Goal: Task Accomplishment & Management: Complete application form

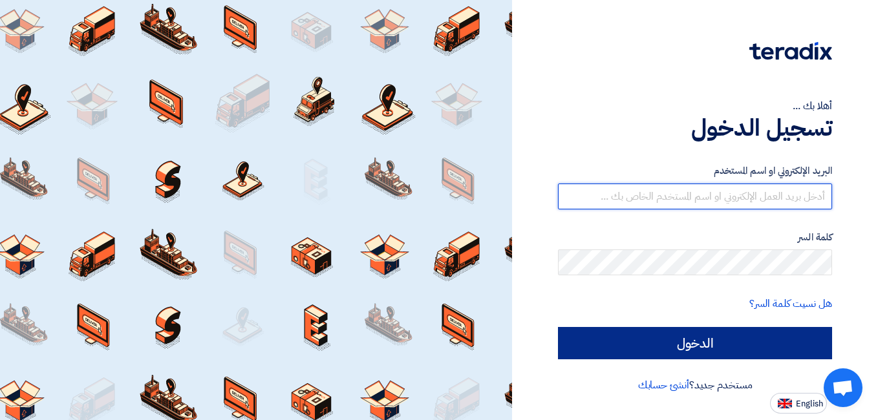
type input "[EMAIL_ADDRESS][DOMAIN_NAME]"
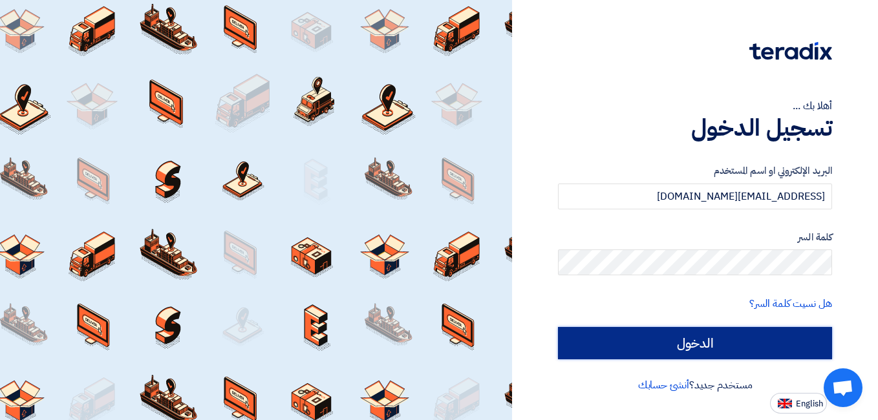
click at [691, 342] on input "الدخول" at bounding box center [695, 343] width 274 height 32
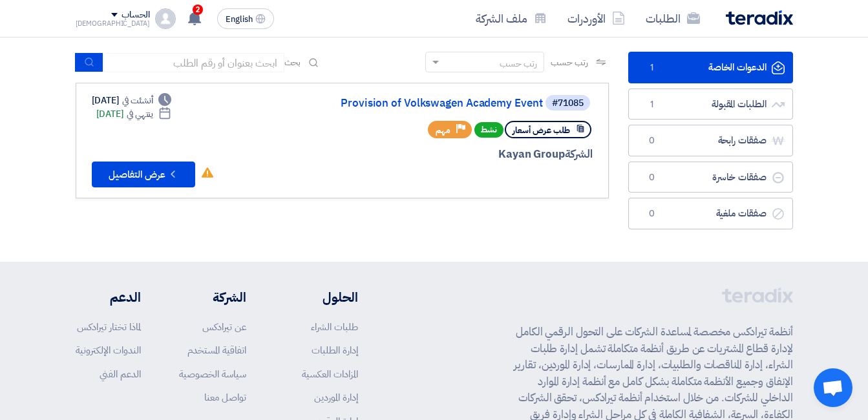
scroll to position [83, 0]
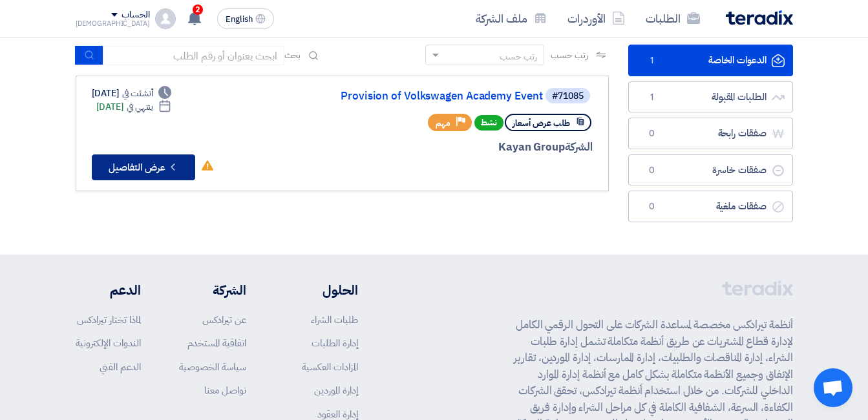
click at [151, 162] on button "Check details عرض التفاصيل" at bounding box center [143, 168] width 103 height 26
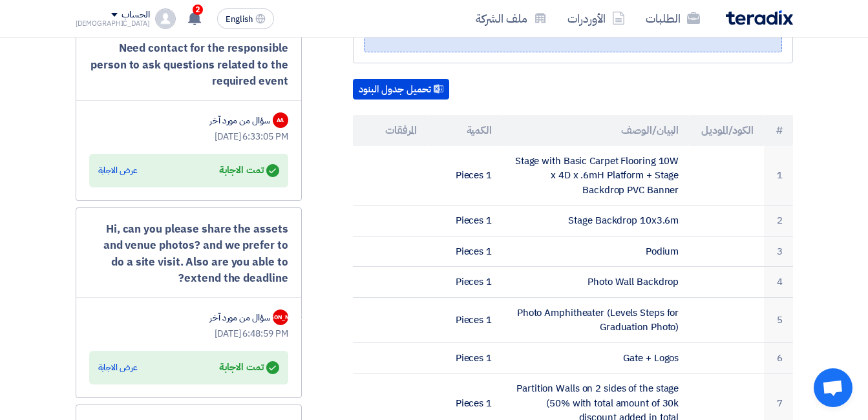
scroll to position [359, 0]
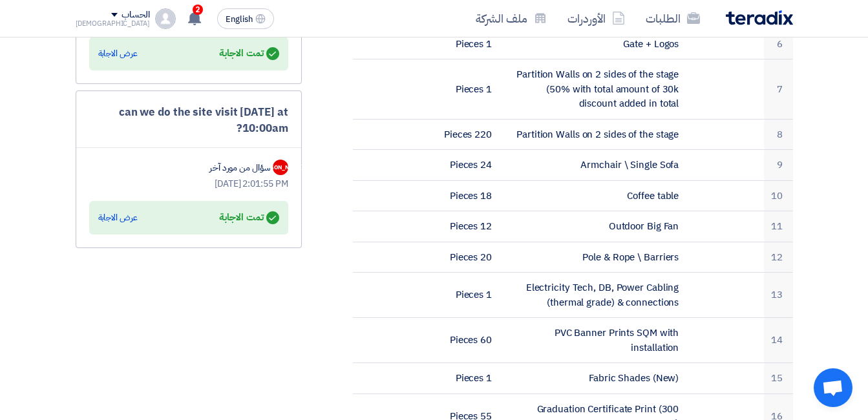
scroll to position [618, 0]
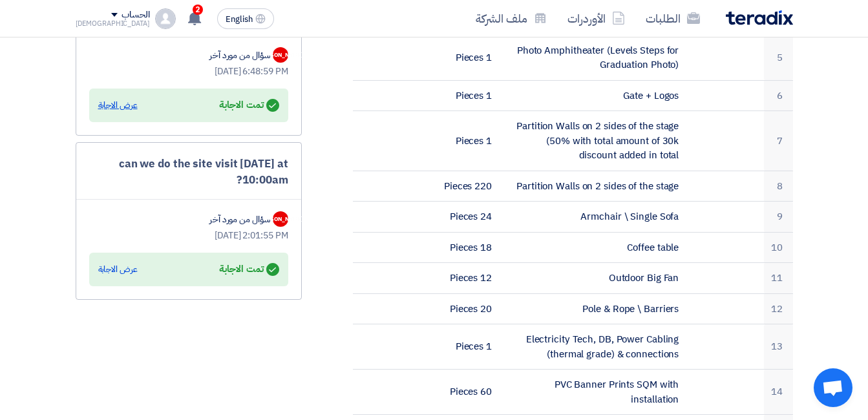
click at [122, 109] on div "عرض الاجابة" at bounding box center [117, 105] width 39 height 13
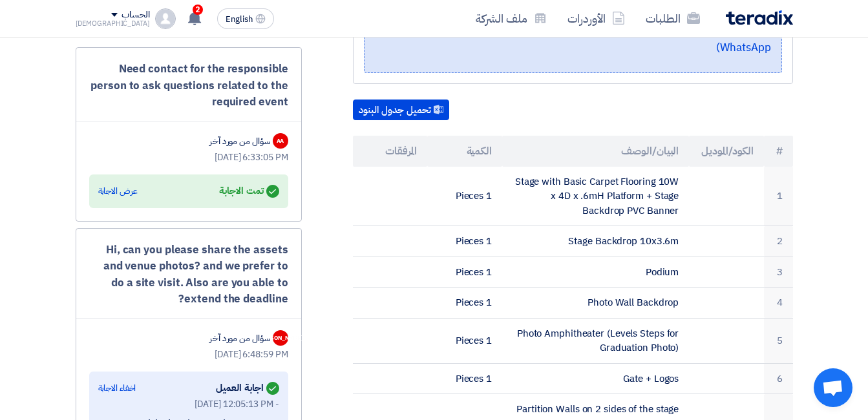
scroll to position [333, 0]
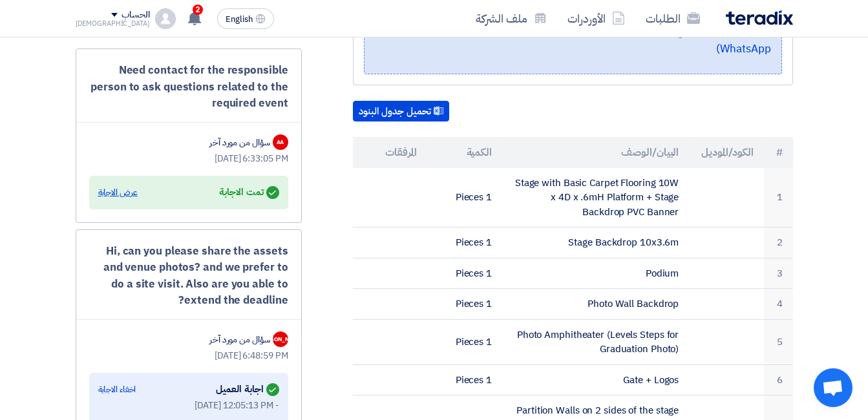
click at [109, 189] on div "عرض الاجابة" at bounding box center [117, 192] width 39 height 13
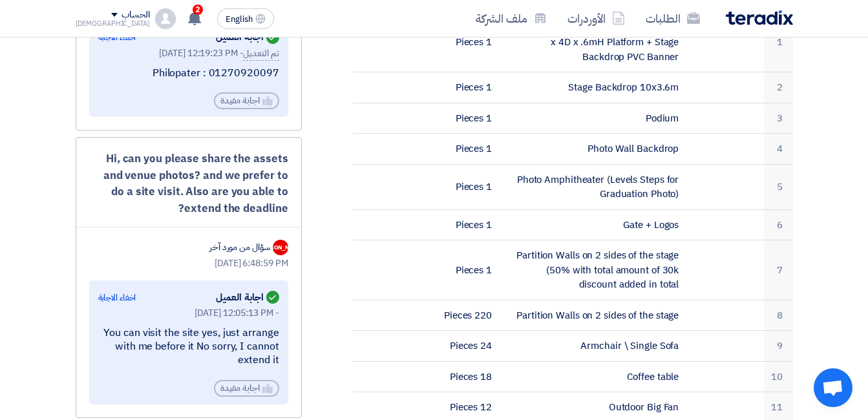
scroll to position [514, 0]
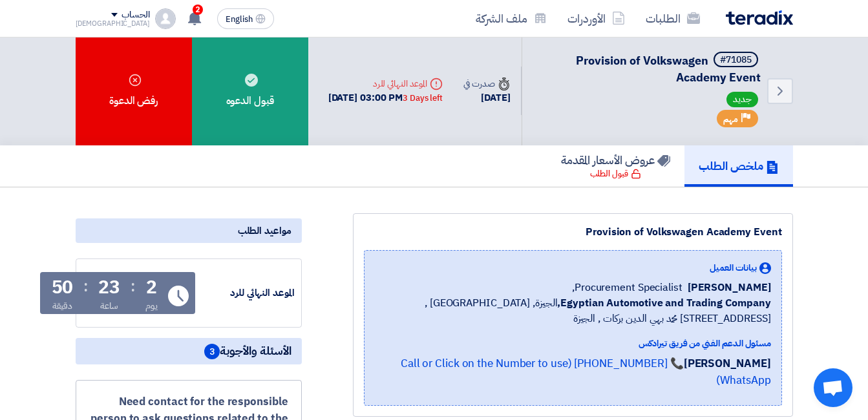
scroll to position [0, 0]
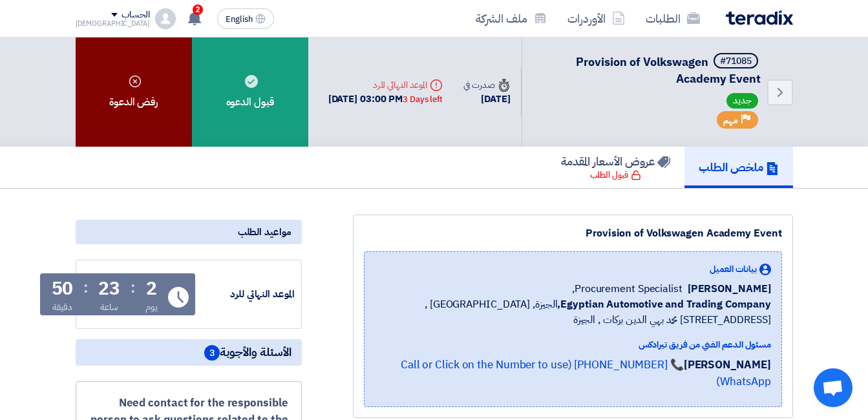
click at [143, 84] on div "رفض الدعوة" at bounding box center [134, 92] width 116 height 109
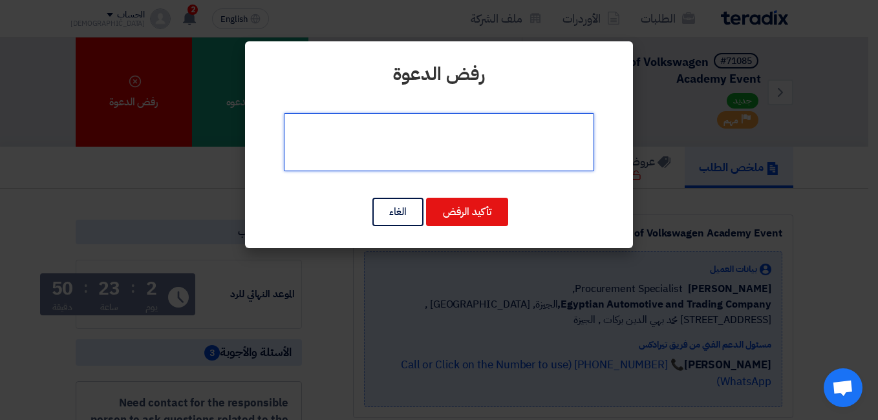
click at [457, 139] on textarea at bounding box center [439, 142] width 310 height 58
type textarea "الوقت غير كافي"
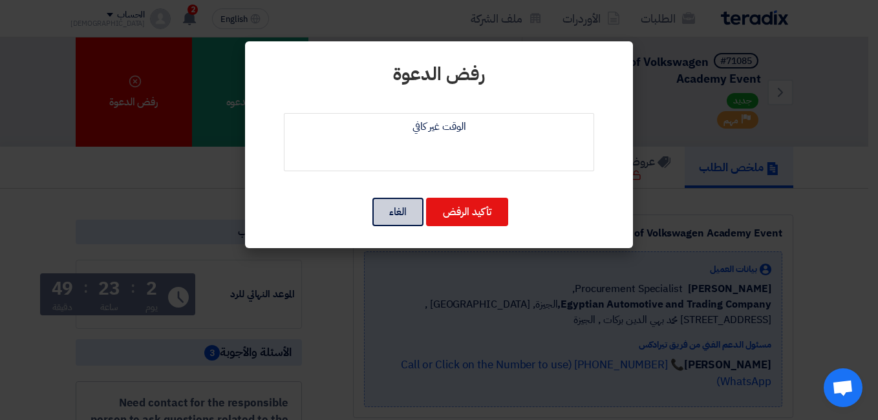
click at [409, 215] on button "الغاء" at bounding box center [397, 212] width 51 height 28
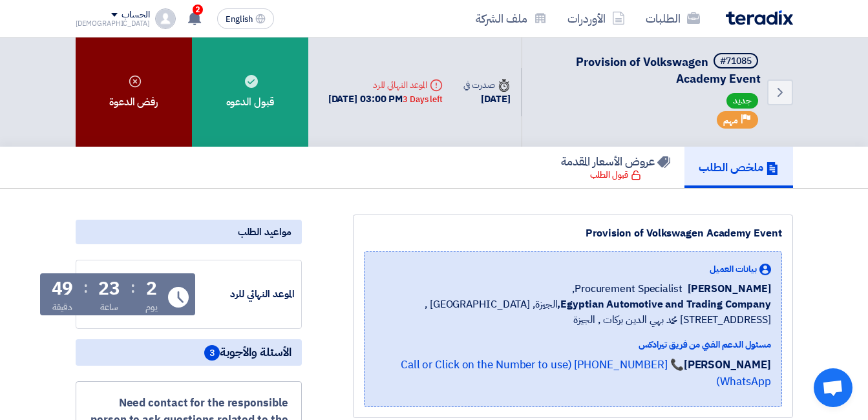
click at [136, 87] on icon at bounding box center [135, 81] width 13 height 13
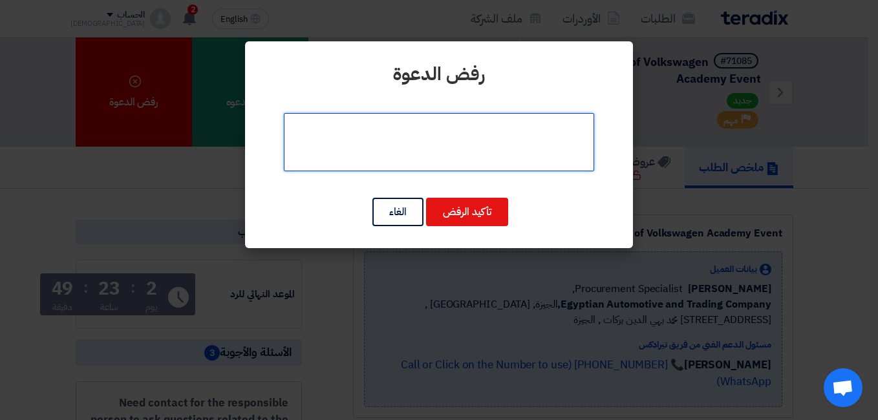
click at [475, 146] on textarea at bounding box center [439, 142] width 310 height 58
type textarea "الوقت غير كافي"
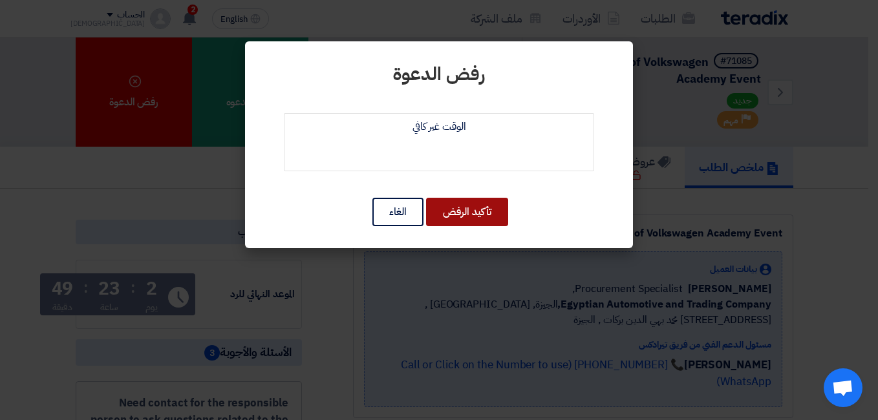
click at [459, 217] on button "تأكيد الرفض" at bounding box center [467, 212] width 82 height 28
